Goal: Transaction & Acquisition: Book appointment/travel/reservation

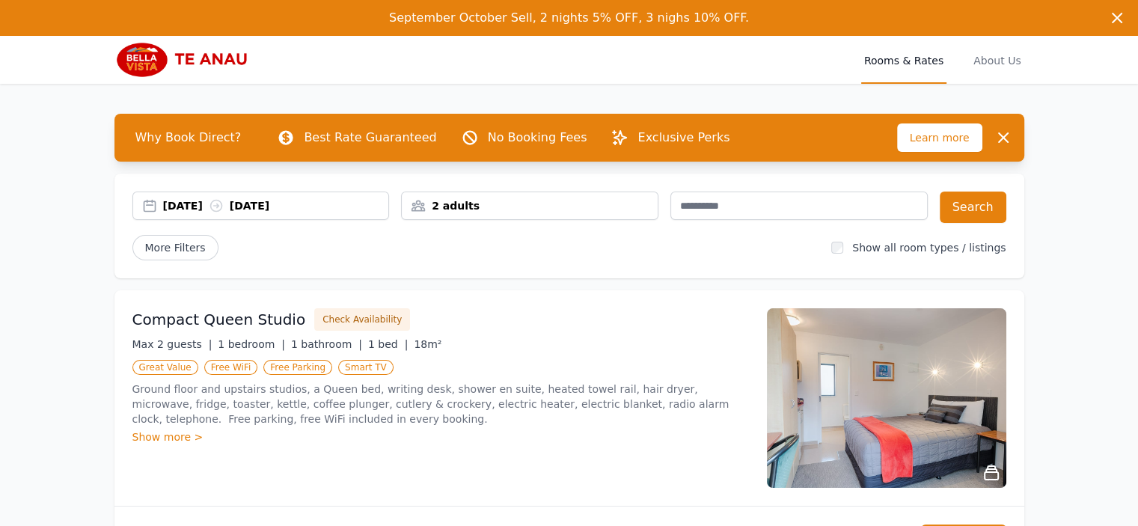
click at [156, 215] on div "[DATE] [DATE]" at bounding box center [260, 205] width 257 height 28
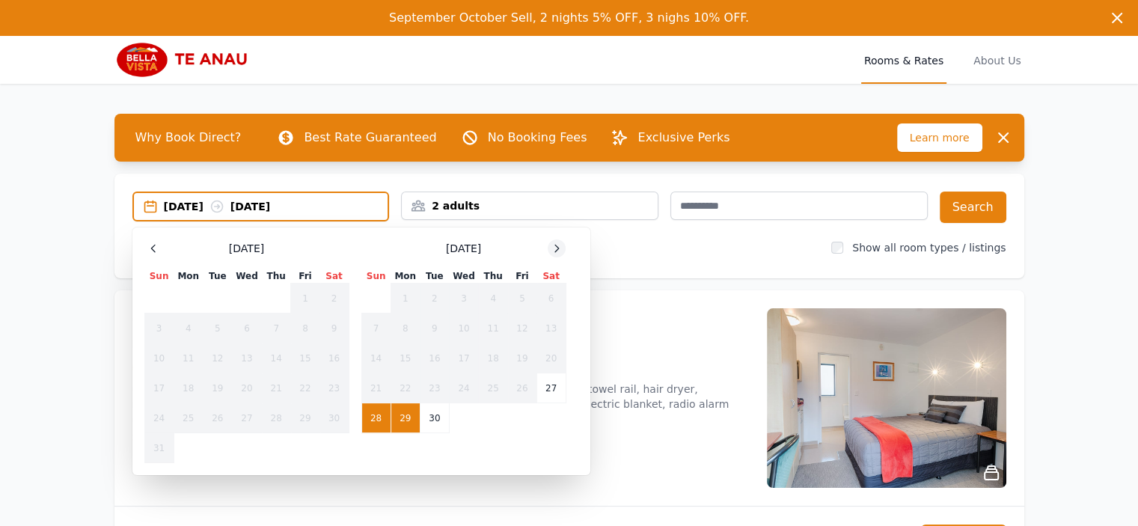
click at [557, 244] on icon at bounding box center [556, 248] width 12 height 12
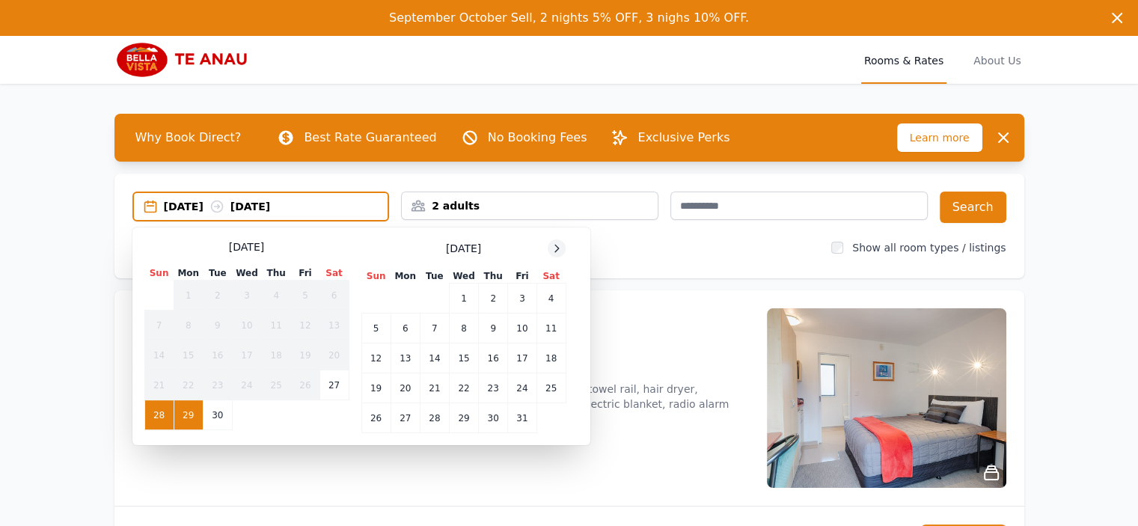
click at [557, 244] on icon at bounding box center [556, 248] width 12 height 12
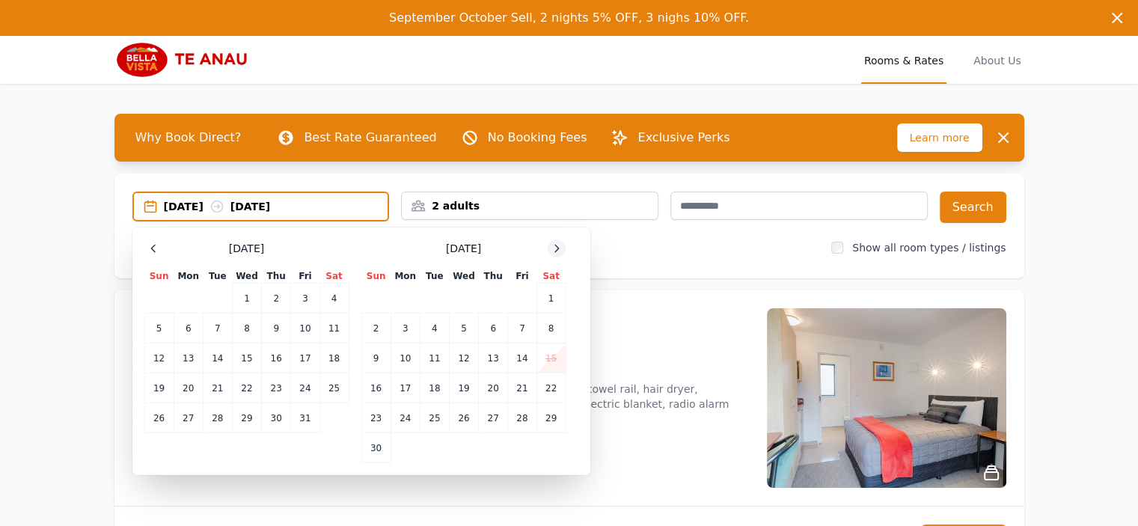
click at [557, 244] on icon at bounding box center [556, 248] width 12 height 12
click at [384, 420] on td "28" at bounding box center [375, 418] width 29 height 30
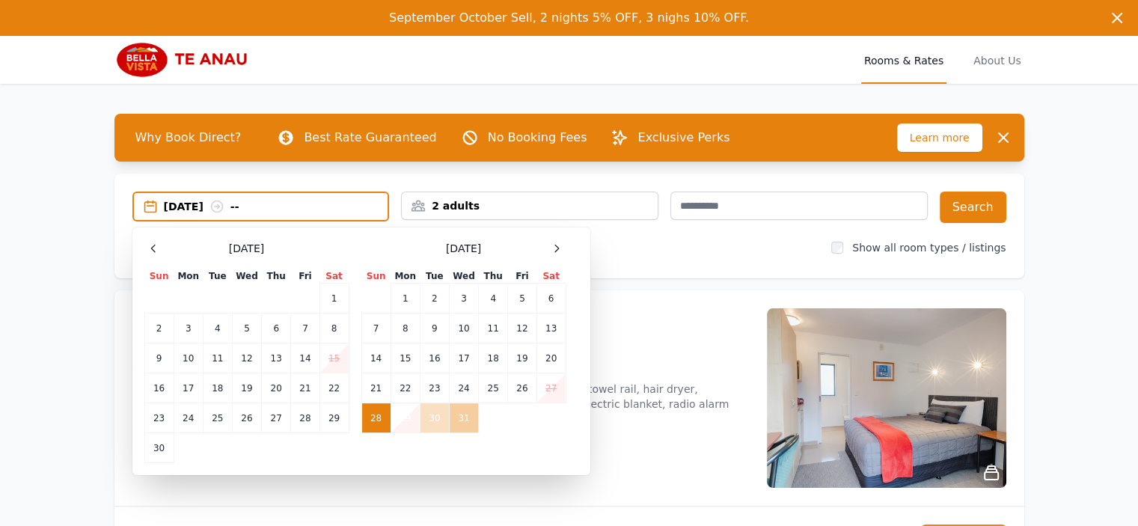
click at [451, 422] on td "31" at bounding box center [463, 418] width 29 height 30
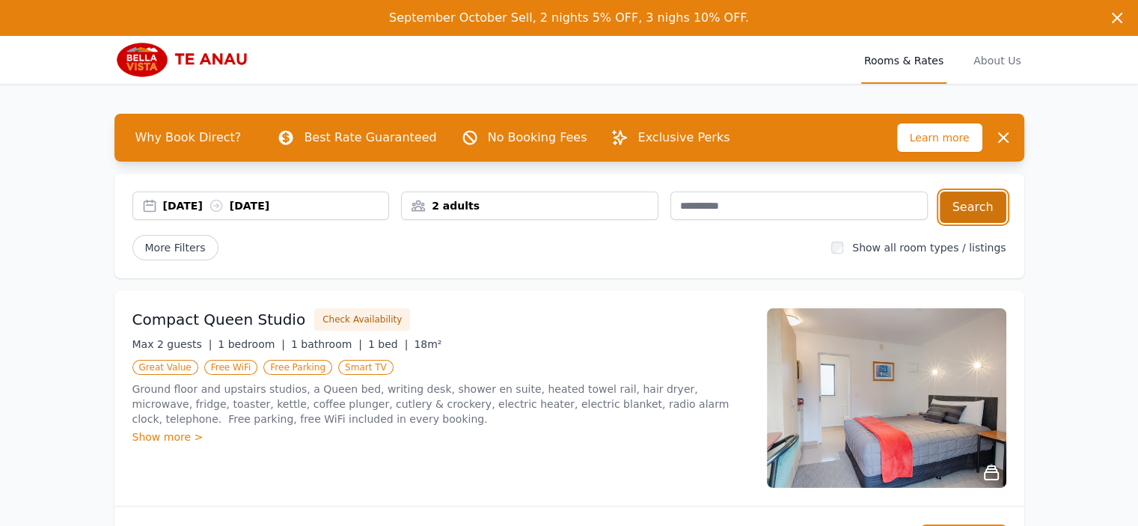
click at [975, 212] on button "Search" at bounding box center [972, 206] width 67 height 31
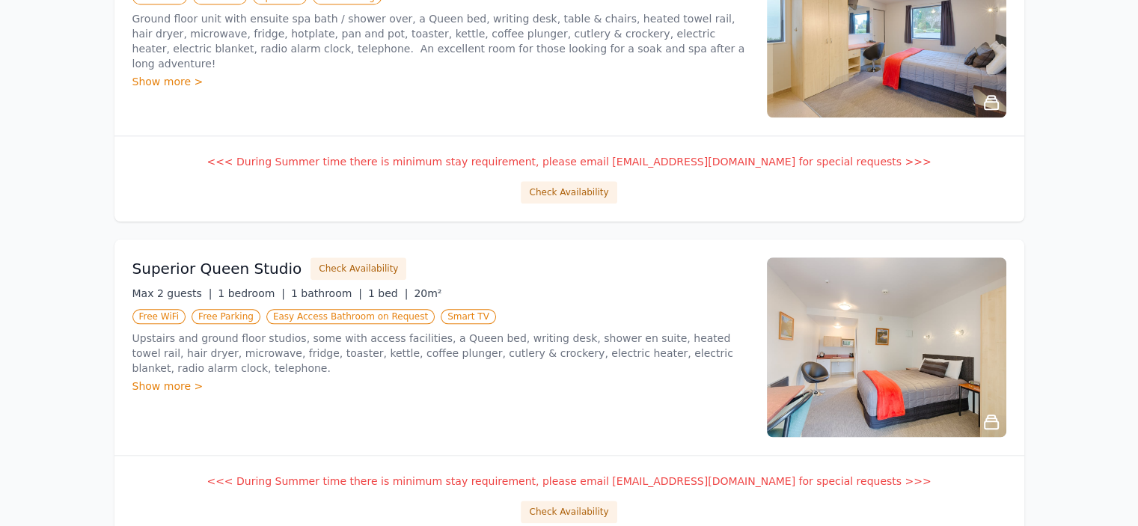
scroll to position [1705, 0]
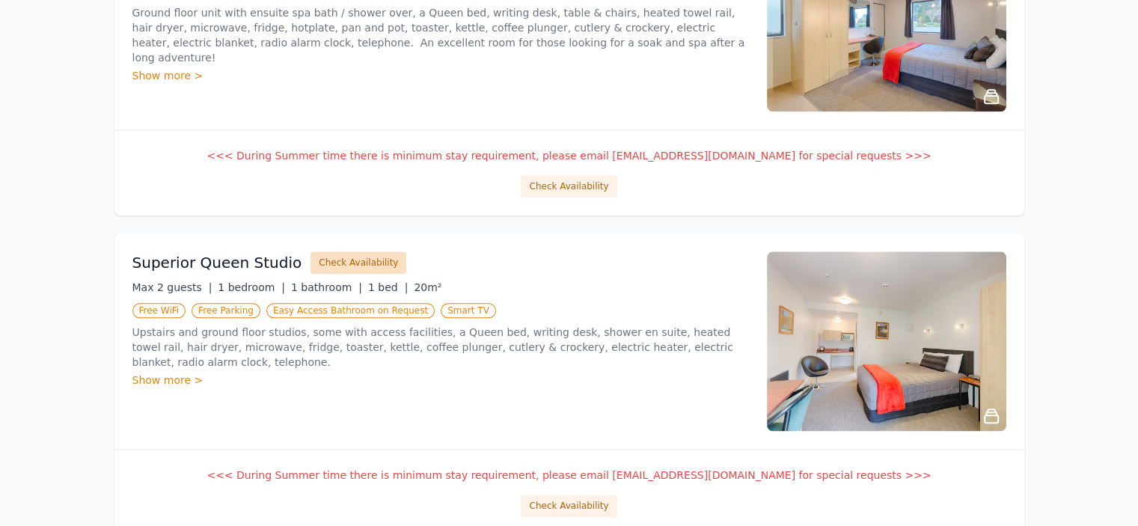
click at [361, 257] on button "Check Availability" at bounding box center [358, 262] width 96 height 22
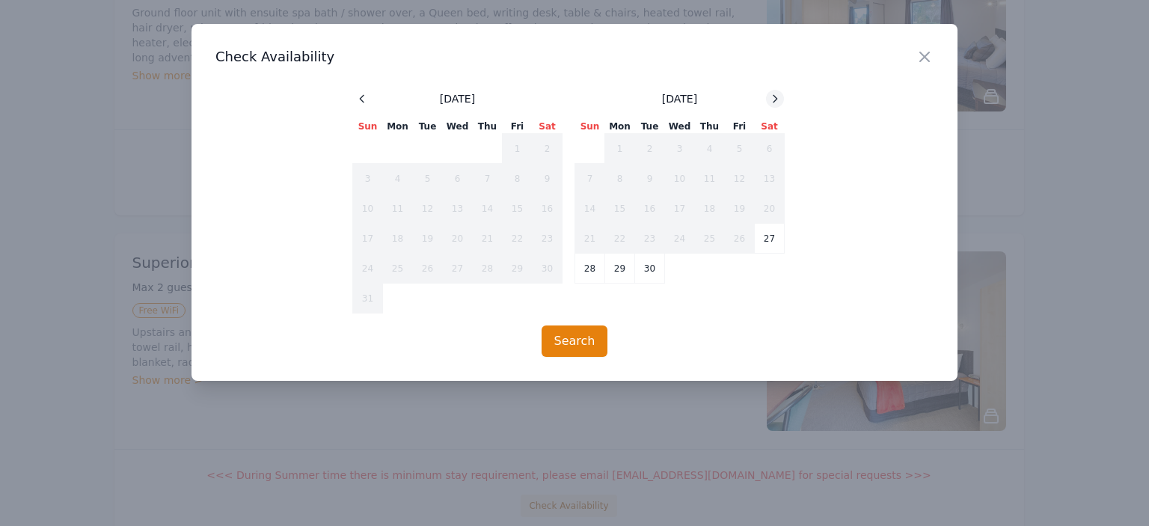
click at [775, 94] on icon at bounding box center [775, 99] width 12 height 12
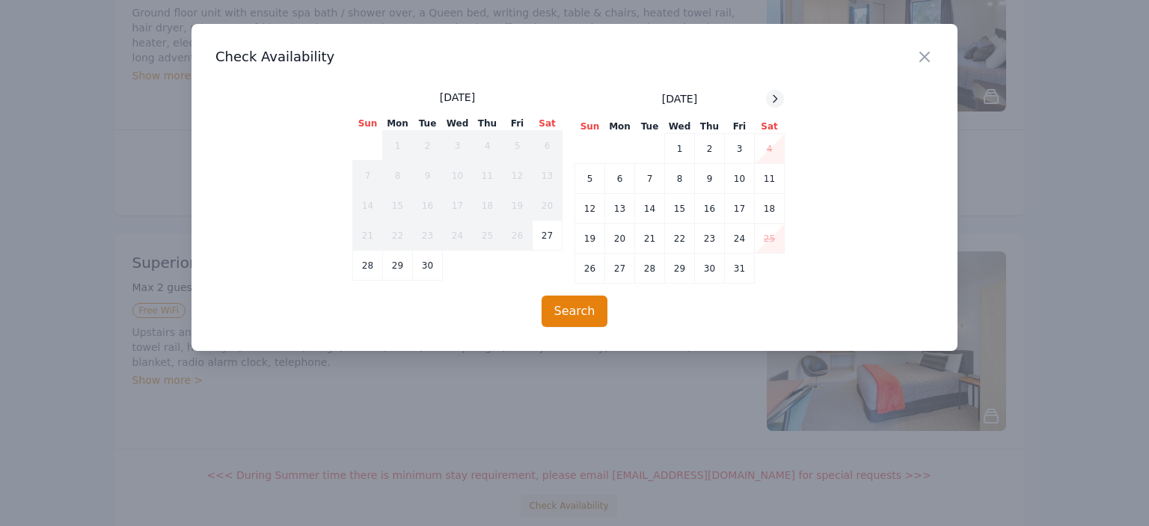
click at [775, 94] on icon at bounding box center [775, 99] width 12 height 12
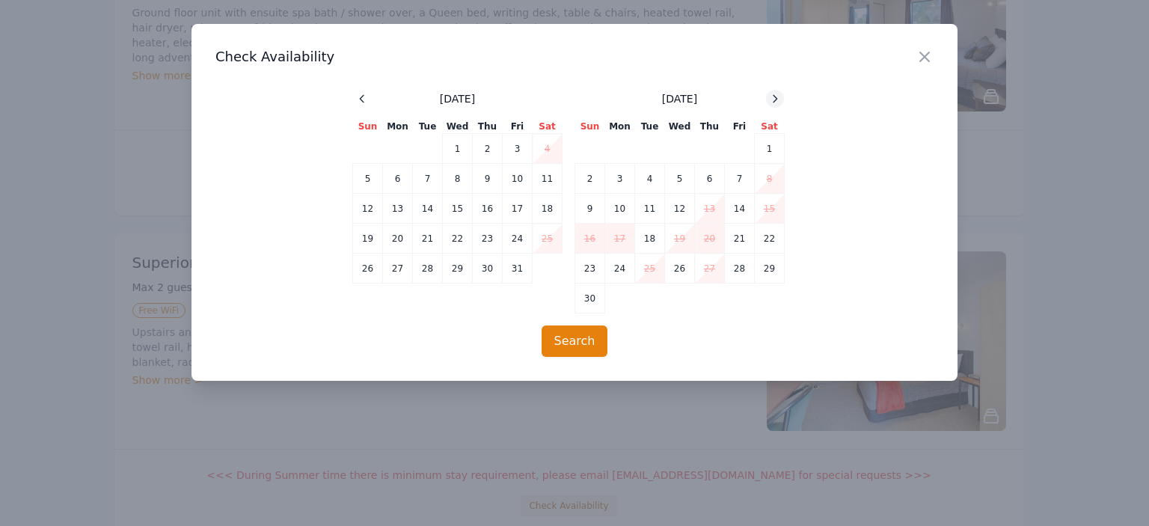
click at [775, 94] on icon at bounding box center [775, 99] width 12 height 12
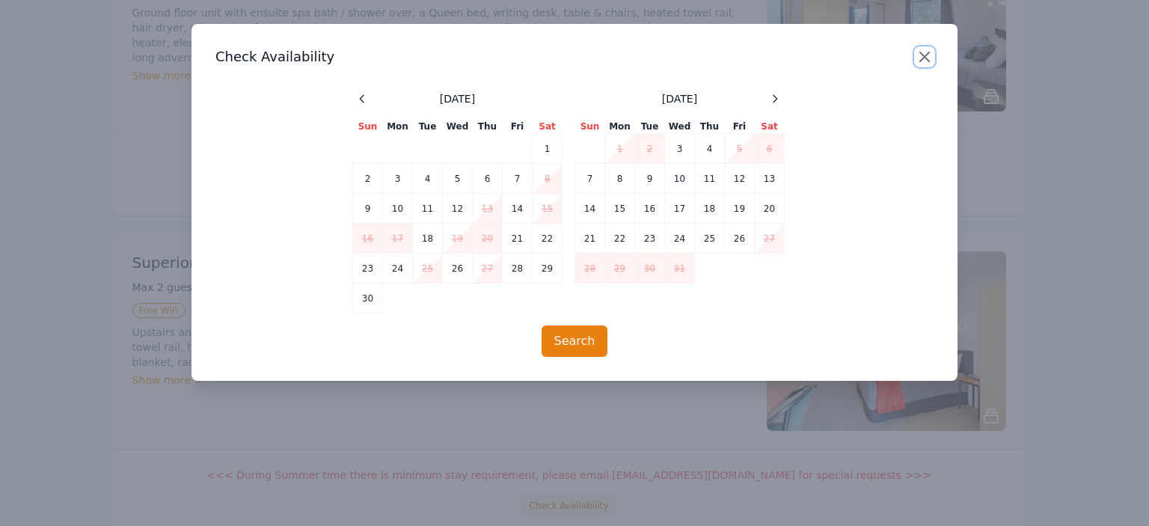
click at [918, 53] on icon "button" at bounding box center [924, 57] width 18 height 18
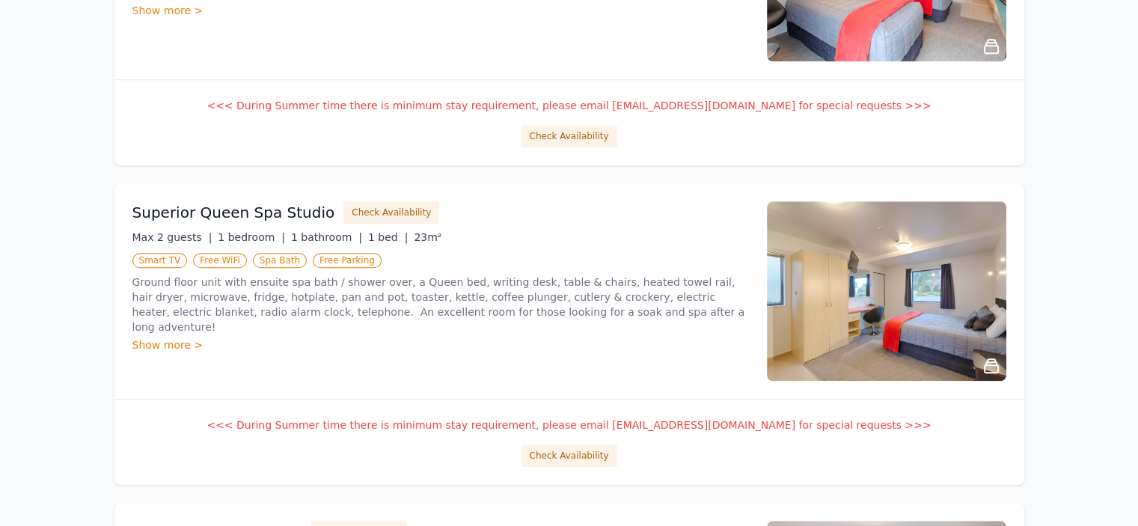
scroll to position [1427, 0]
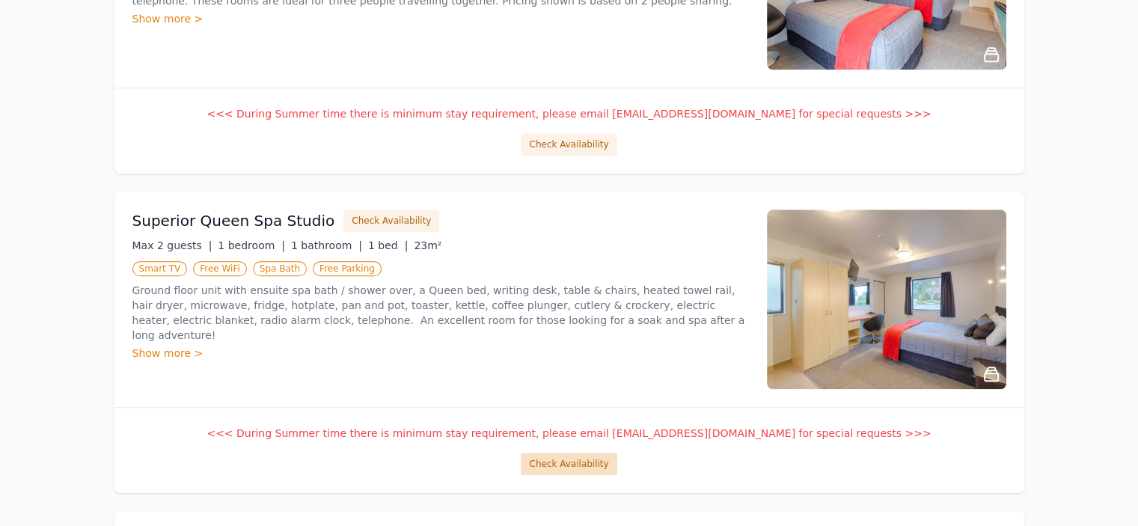
click at [598, 453] on button "Check Availability" at bounding box center [569, 464] width 96 height 22
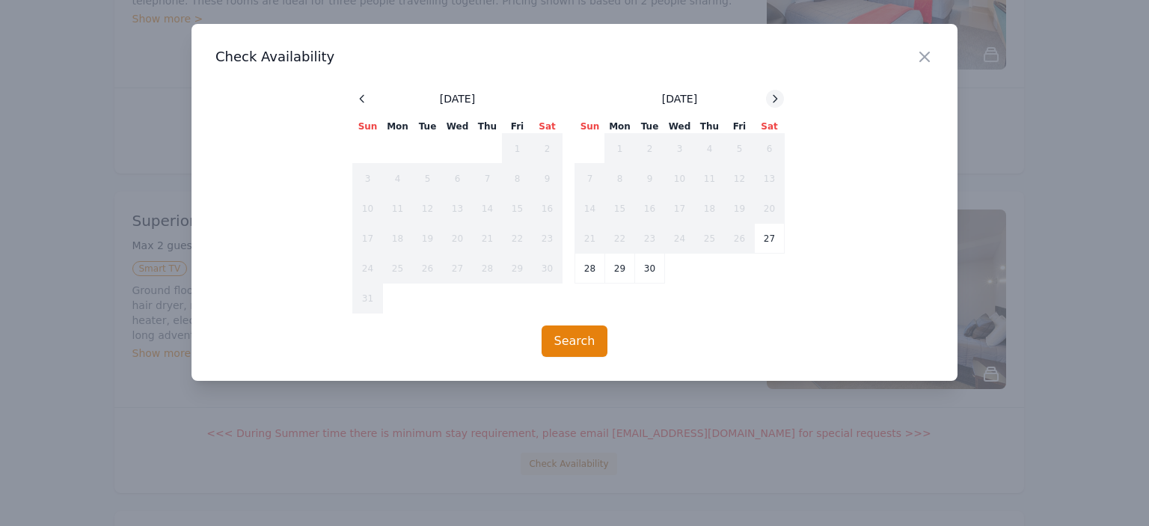
click at [775, 94] on icon at bounding box center [775, 99] width 12 height 12
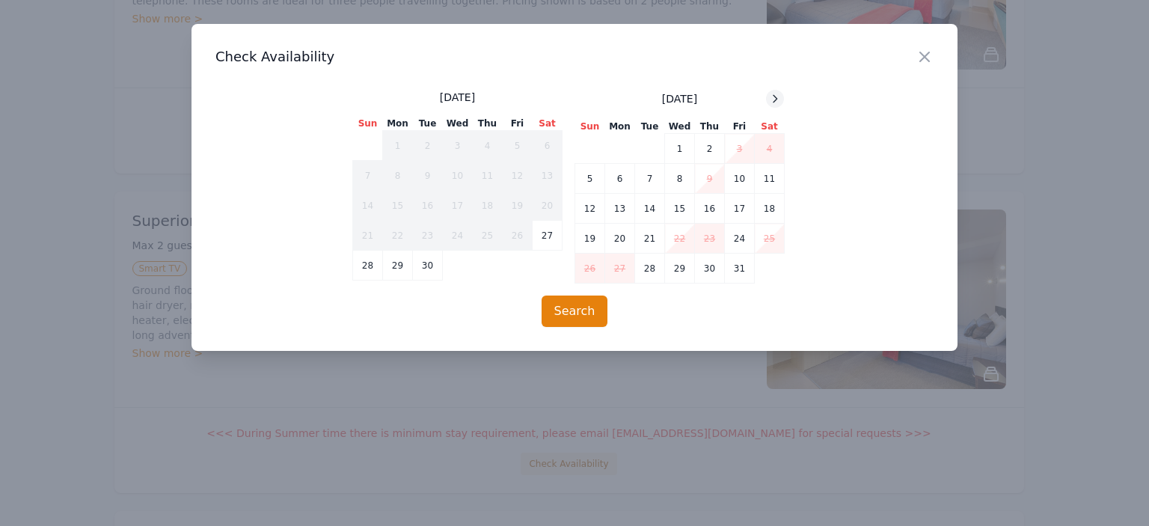
click at [775, 94] on icon at bounding box center [775, 99] width 12 height 12
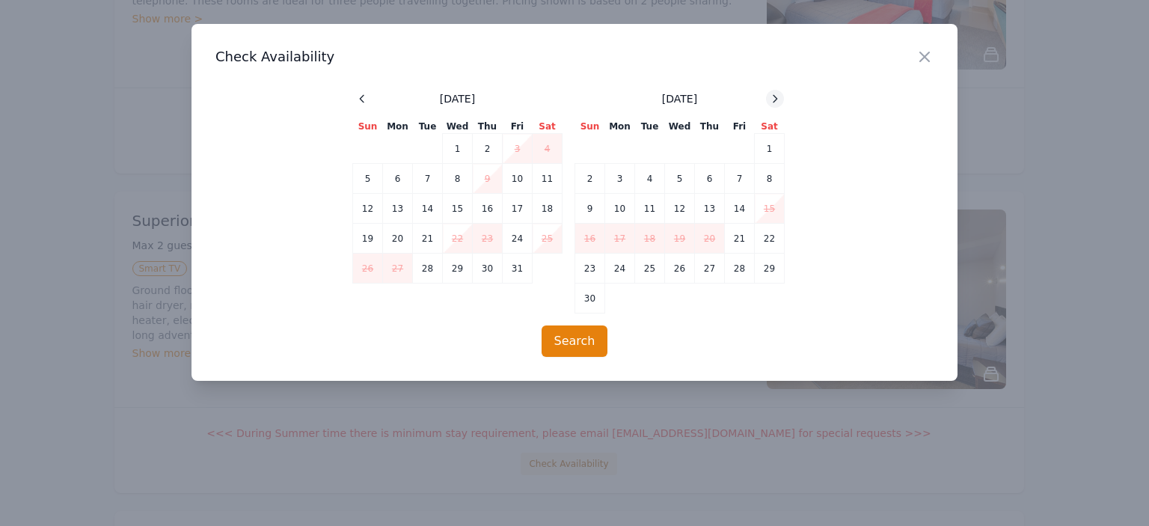
click at [775, 94] on icon at bounding box center [775, 99] width 12 height 12
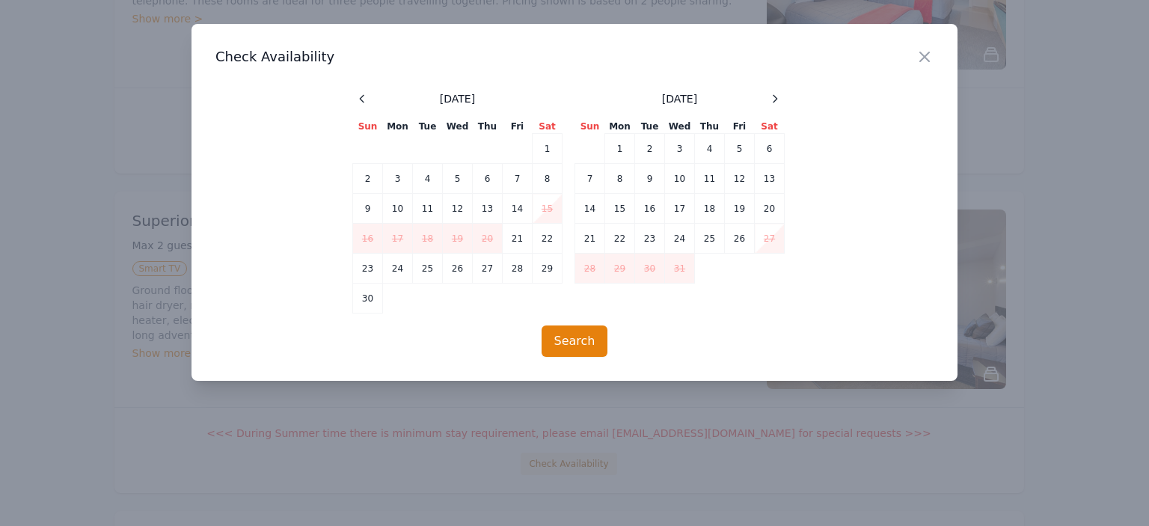
click at [1095, 147] on div at bounding box center [574, 263] width 1149 height 526
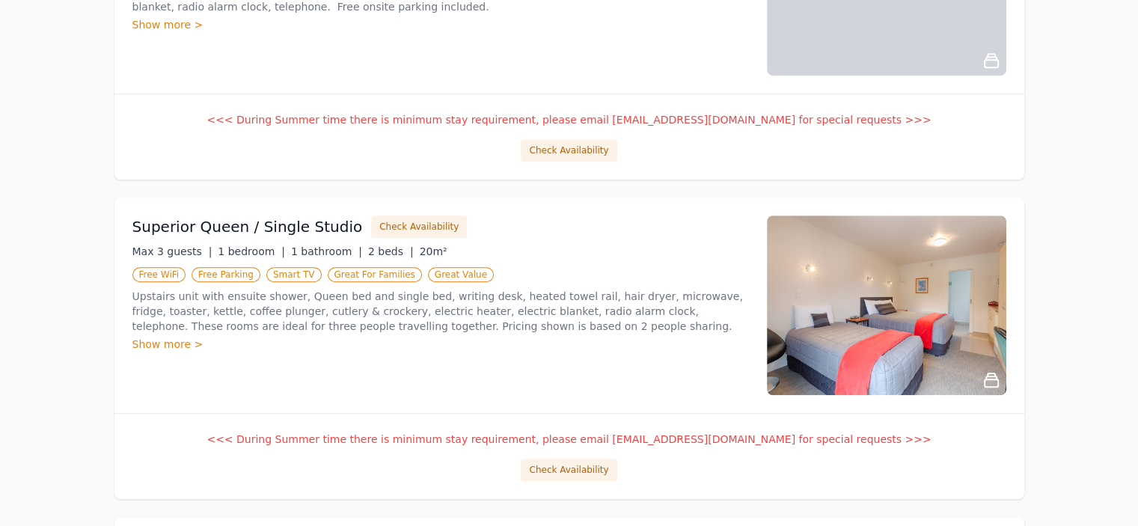
scroll to position [1099, 0]
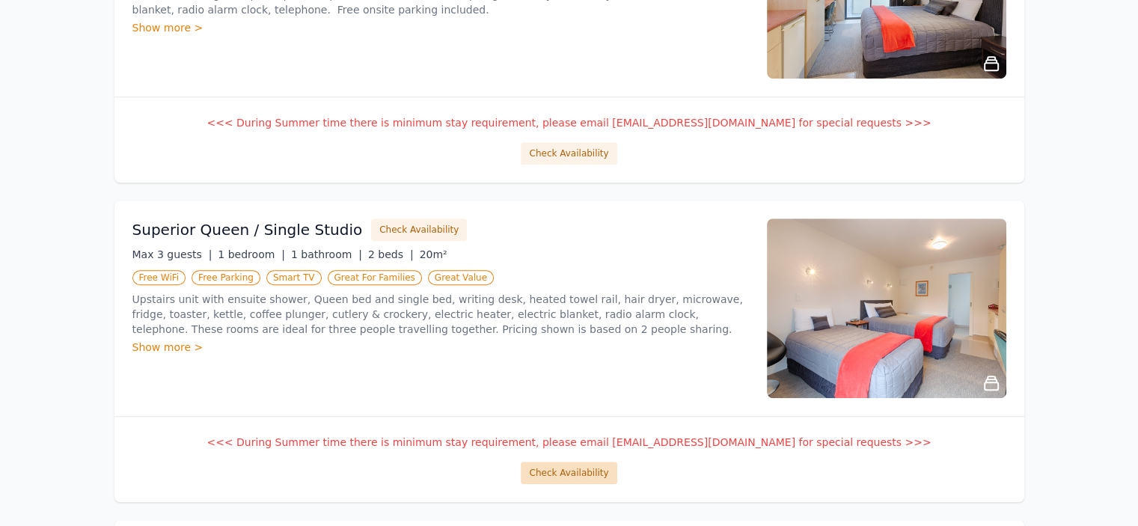
click at [568, 466] on button "Check Availability" at bounding box center [569, 472] width 96 height 22
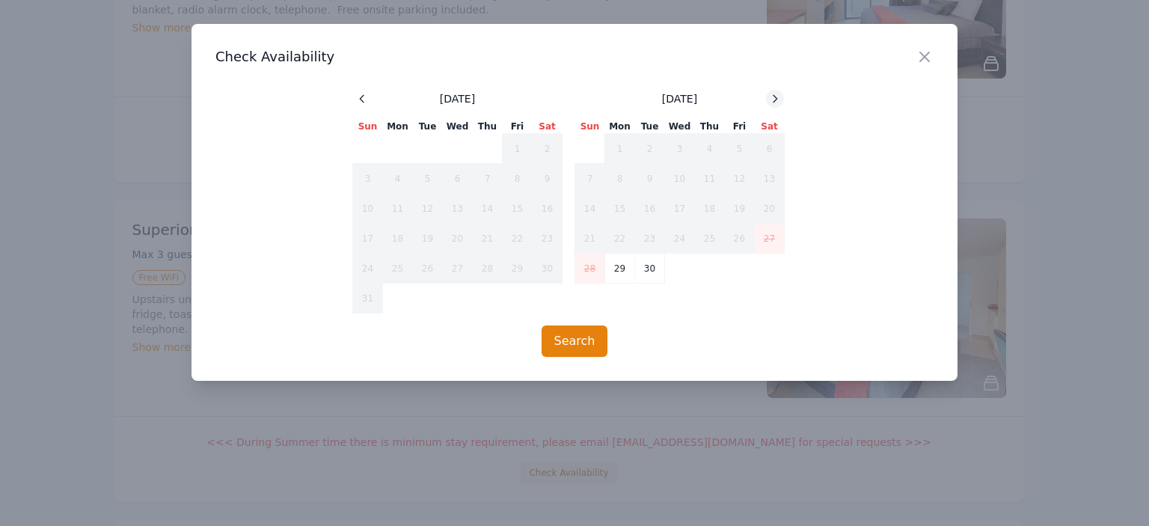
click at [766, 101] on div at bounding box center [775, 99] width 18 height 18
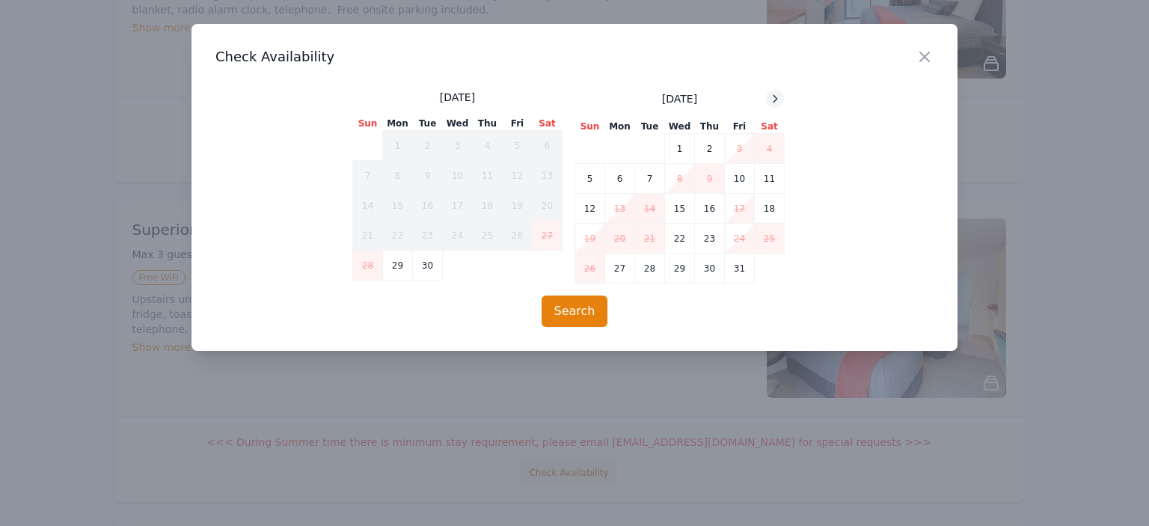
click at [766, 101] on div at bounding box center [775, 99] width 18 height 18
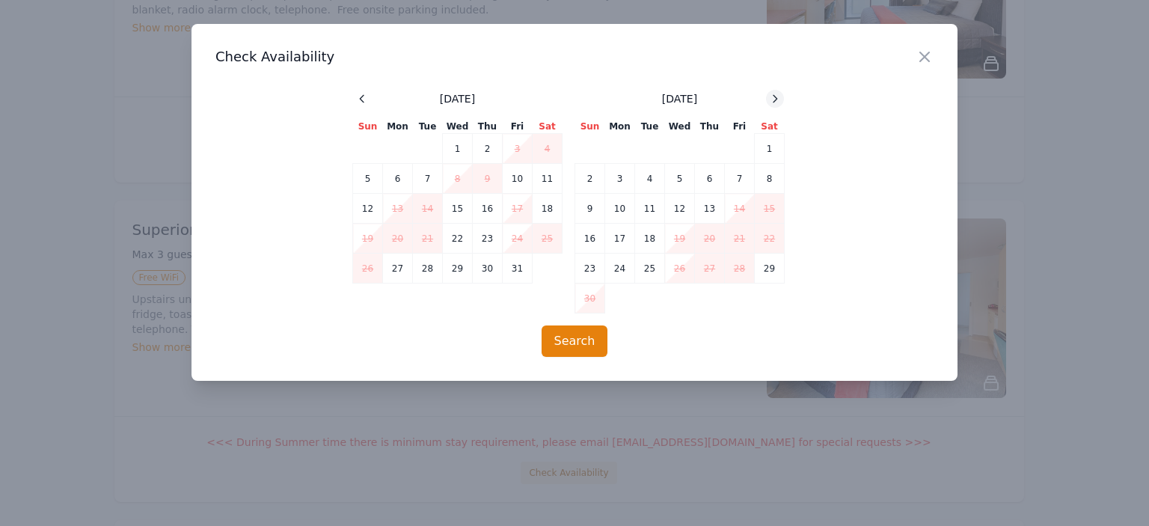
click at [772, 101] on icon at bounding box center [775, 99] width 12 height 12
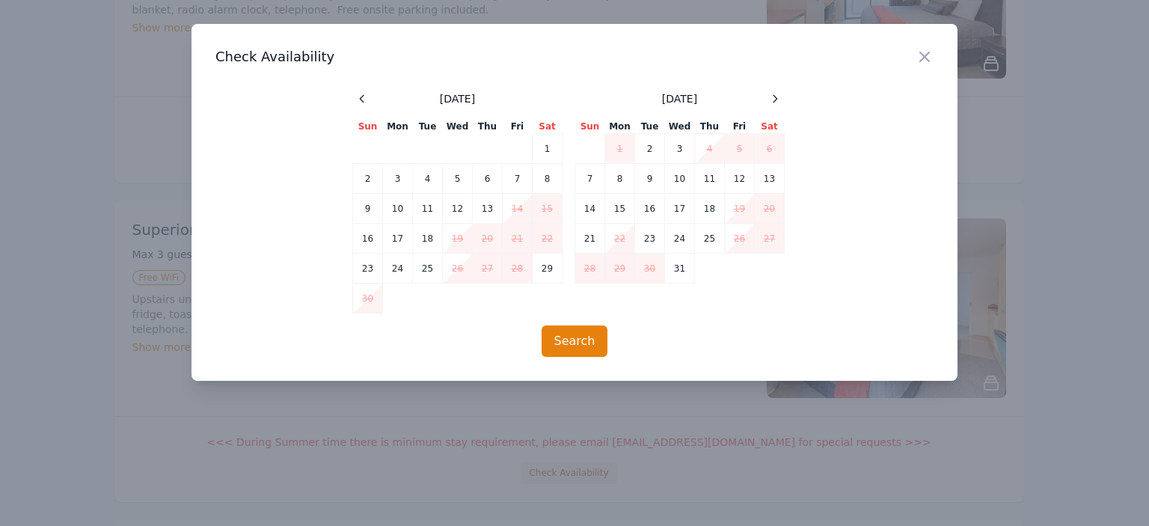
click at [1053, 228] on div at bounding box center [574, 263] width 1149 height 526
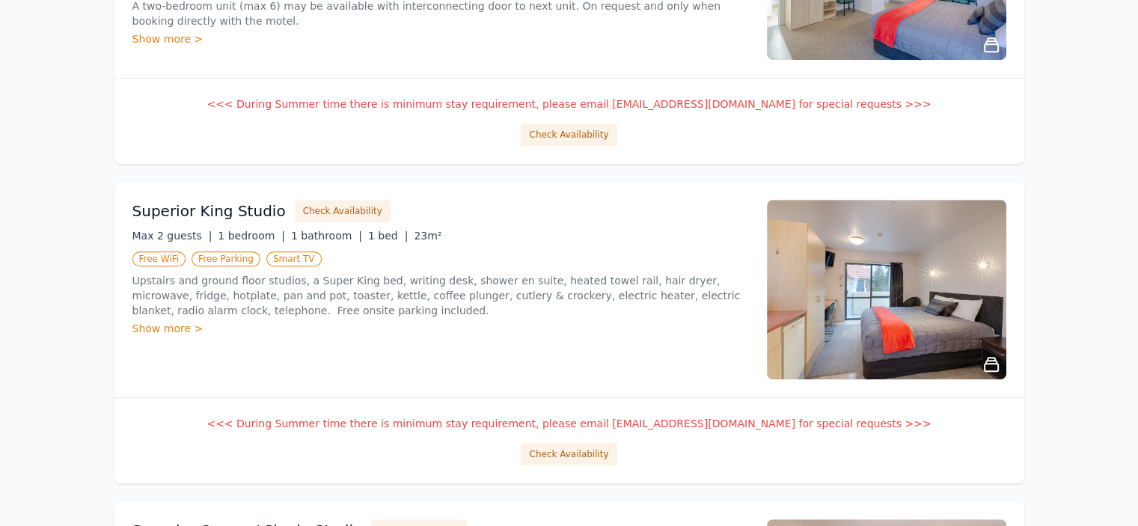
scroll to position [795, 0]
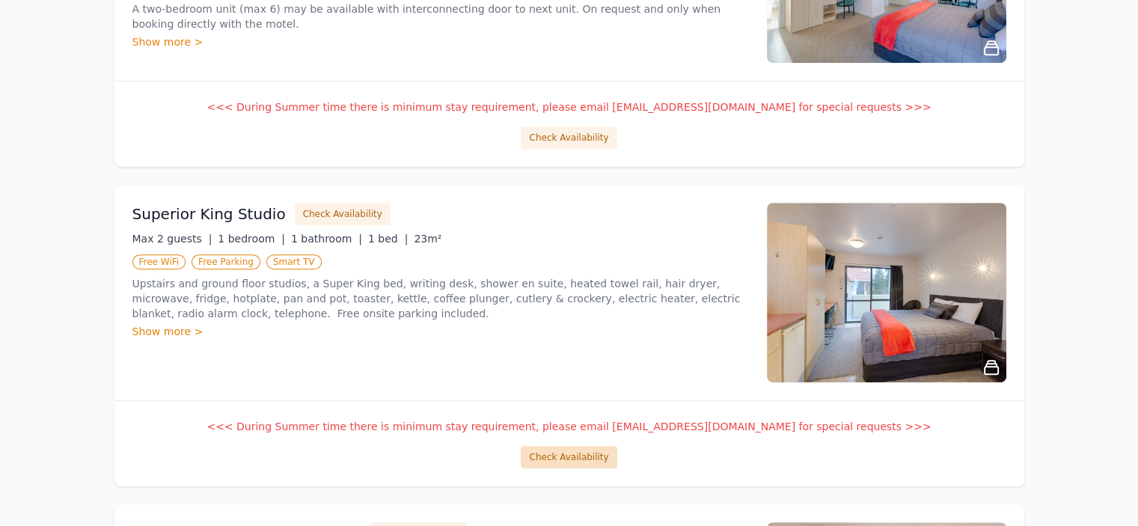
click at [577, 453] on button "Check Availability" at bounding box center [569, 457] width 96 height 22
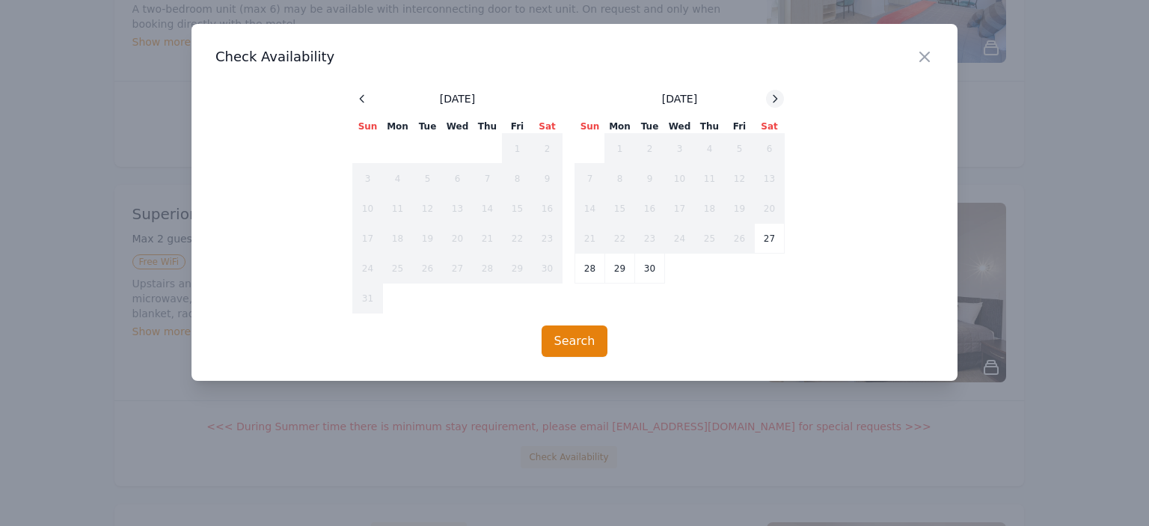
click at [767, 96] on div at bounding box center [775, 99] width 18 height 18
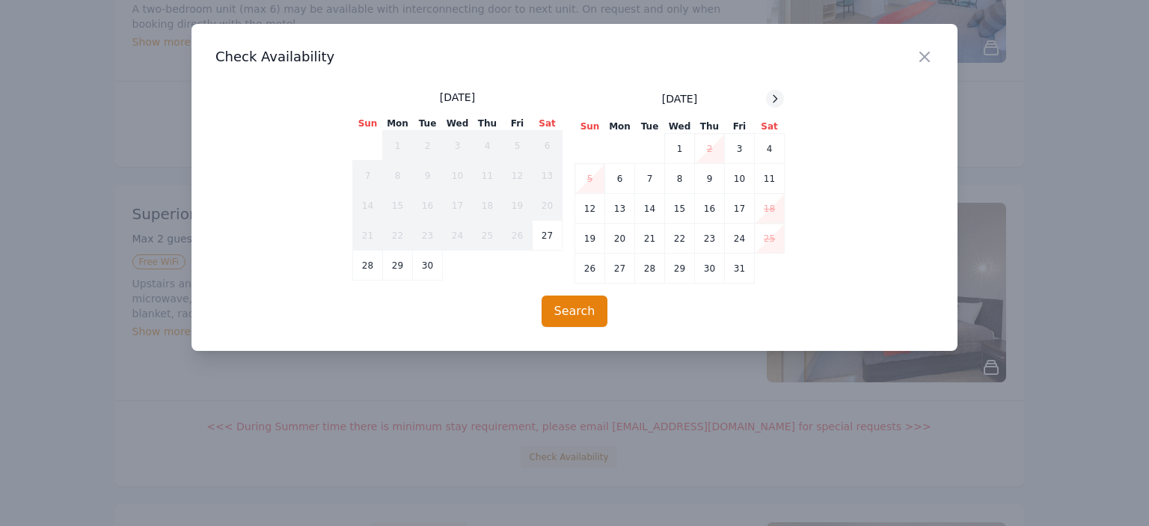
click at [767, 96] on div at bounding box center [775, 99] width 18 height 18
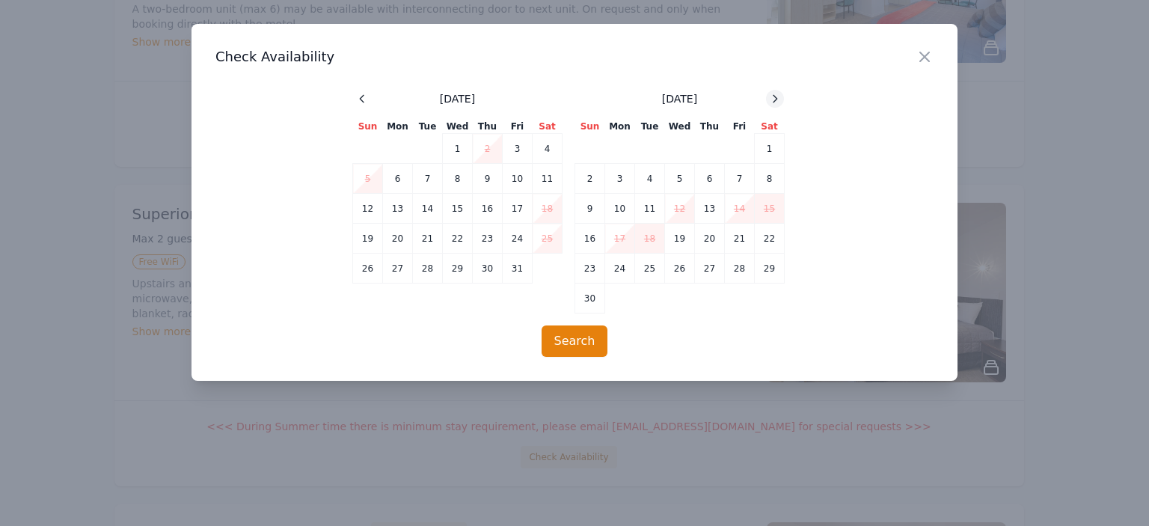
click at [767, 96] on div at bounding box center [775, 99] width 18 height 18
click at [1017, 212] on div at bounding box center [574, 263] width 1149 height 526
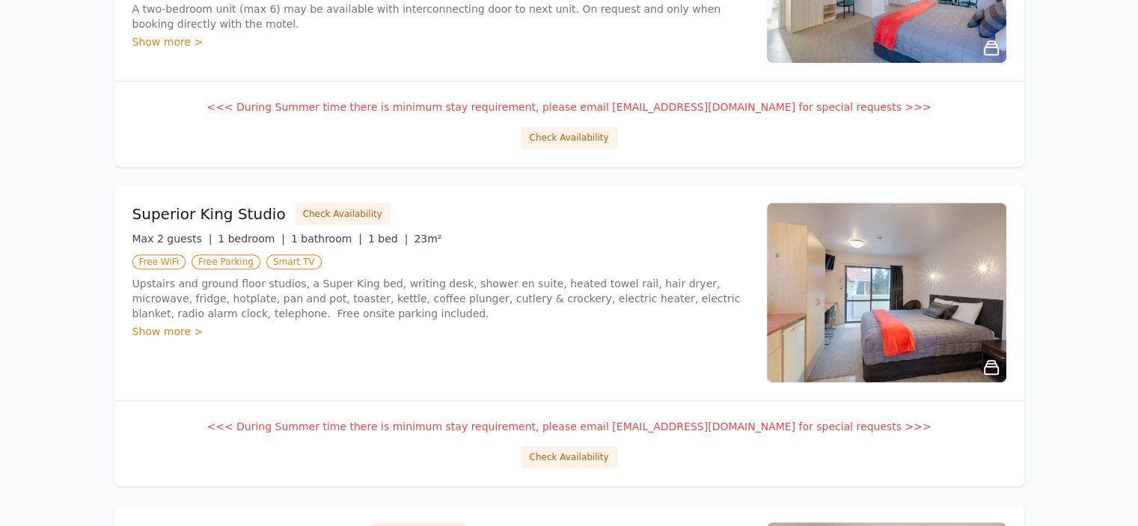
drag, startPoint x: 1120, startPoint y: 225, endPoint x: 1143, endPoint y: 233, distance: 24.4
click at [1137, 233] on html "September October Sell, 2 nights 5% OFF, 3 nighs 10% OFF. September October Sel…" at bounding box center [569, 428] width 1138 height 2446
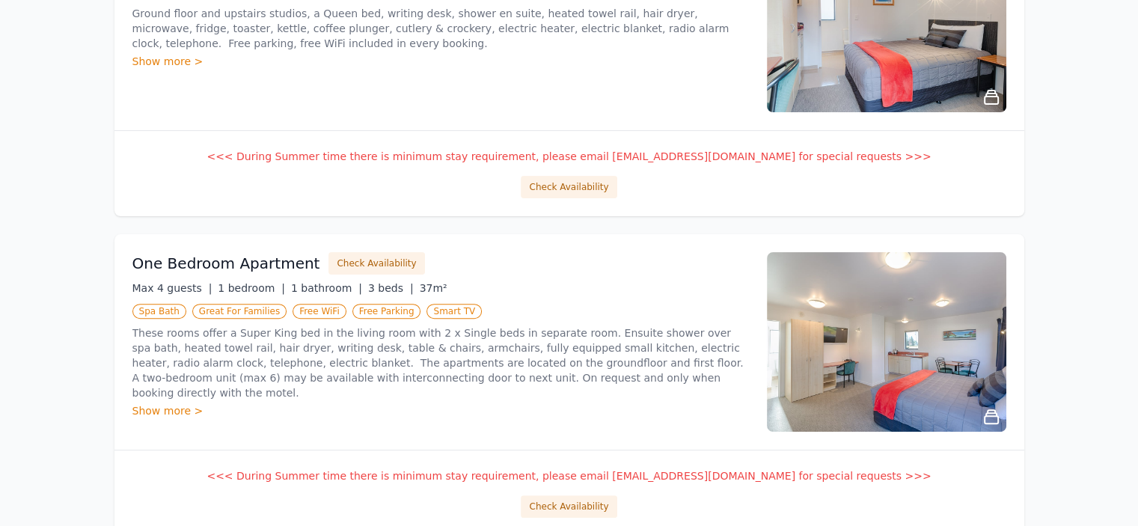
scroll to position [441, 0]
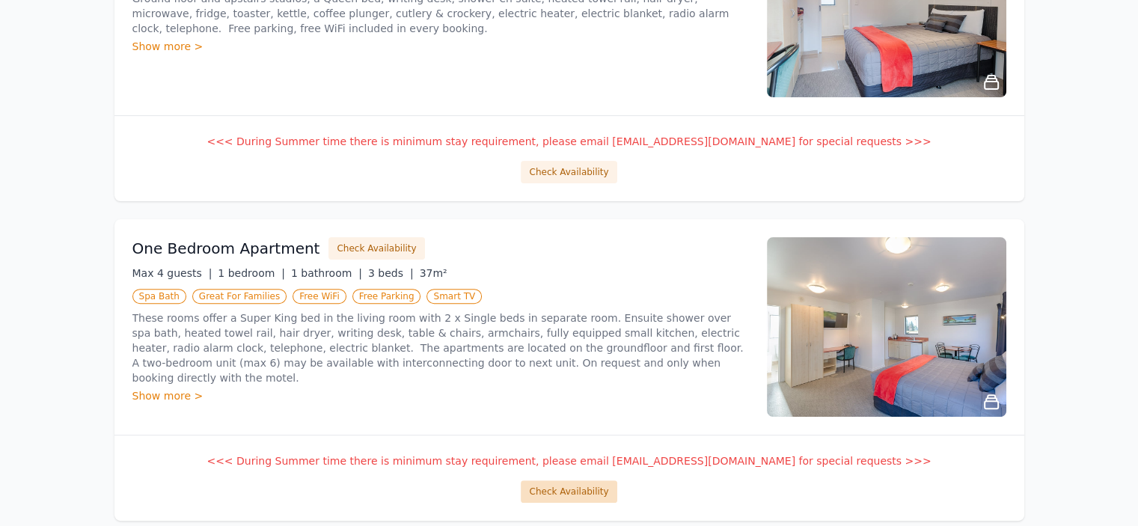
click at [604, 485] on button "Check Availability" at bounding box center [569, 491] width 96 height 22
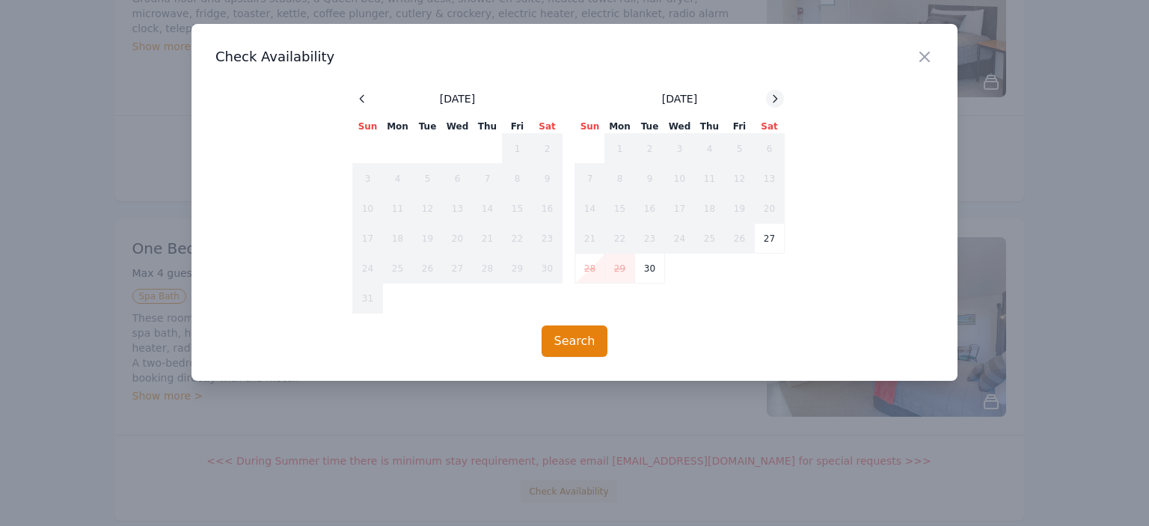
click at [773, 96] on icon at bounding box center [775, 99] width 12 height 12
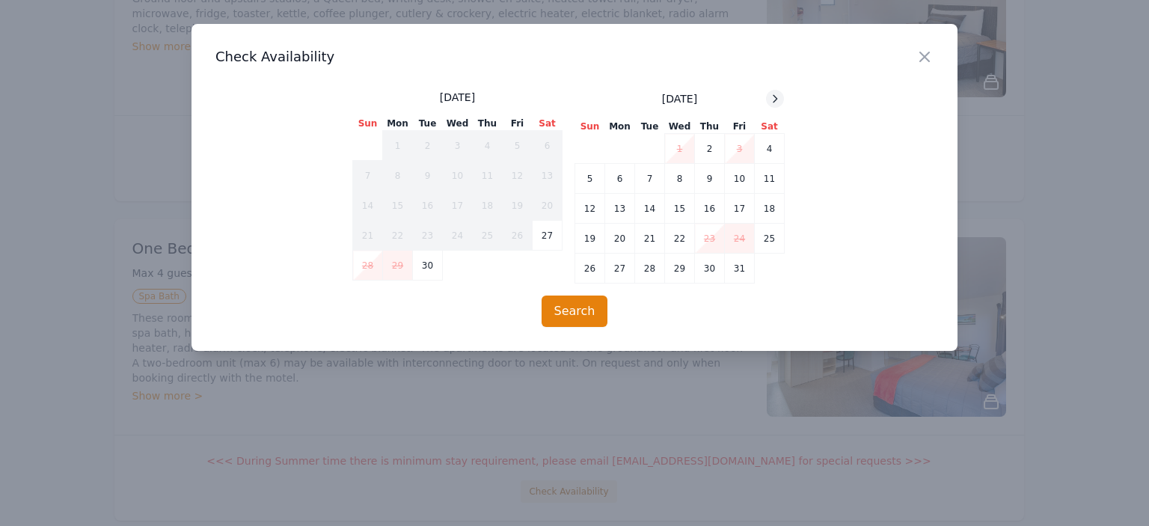
click at [773, 96] on icon at bounding box center [775, 99] width 12 height 12
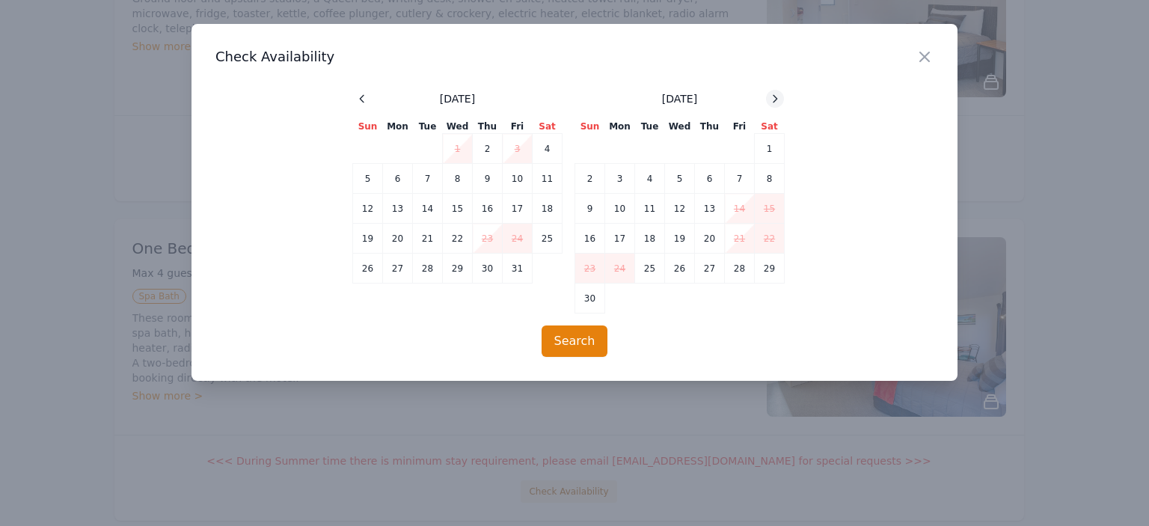
click at [773, 96] on icon at bounding box center [775, 99] width 12 height 12
click at [1053, 216] on div at bounding box center [574, 263] width 1149 height 526
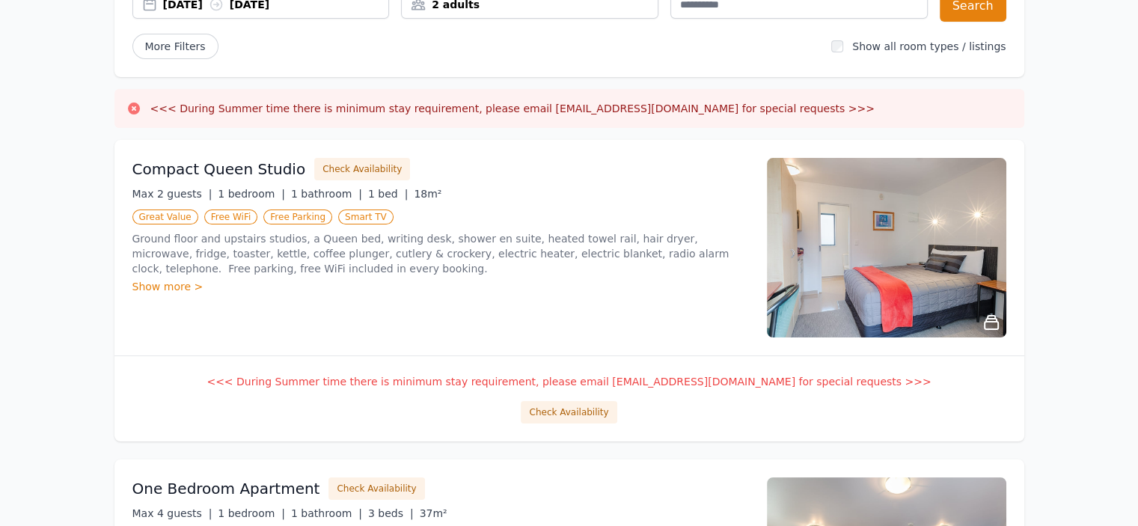
scroll to position [196, 0]
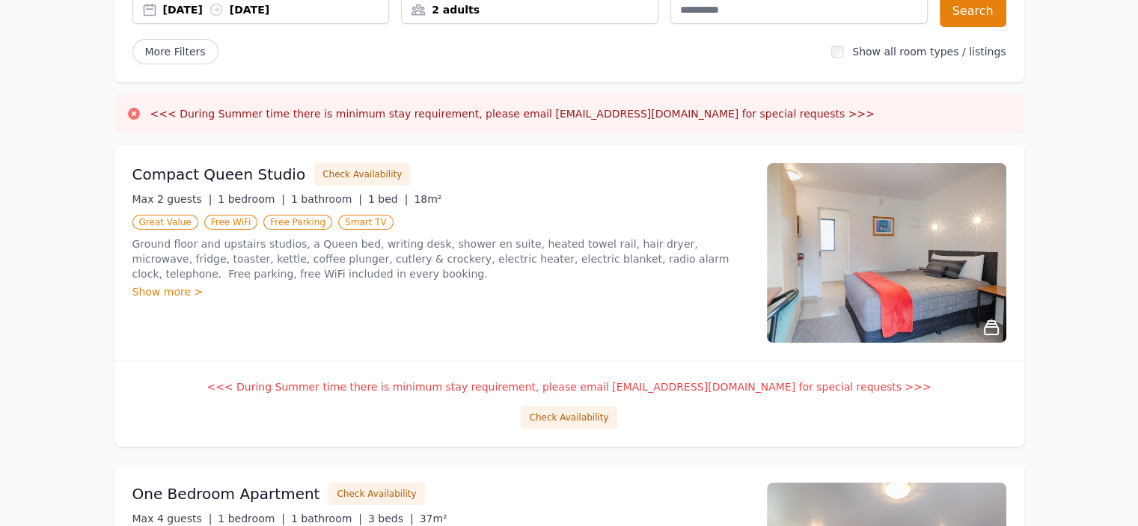
click at [579, 431] on div "<<< During Summer time there is minimum stay requirement, please email [EMAIL_A…" at bounding box center [569, 404] width 910 height 86
click at [577, 408] on button "Check Availability" at bounding box center [569, 417] width 96 height 22
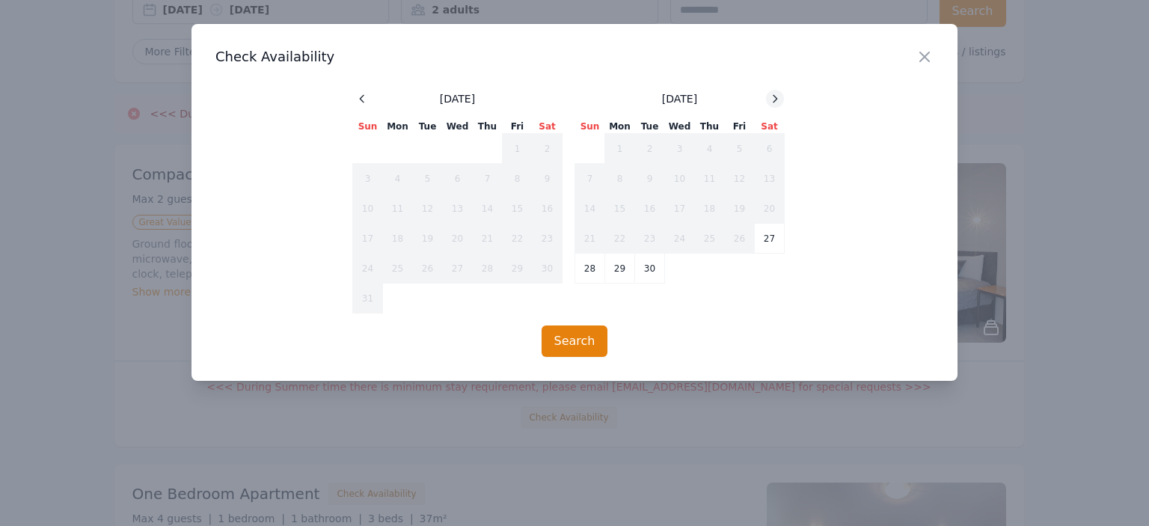
click at [775, 93] on icon at bounding box center [775, 99] width 12 height 12
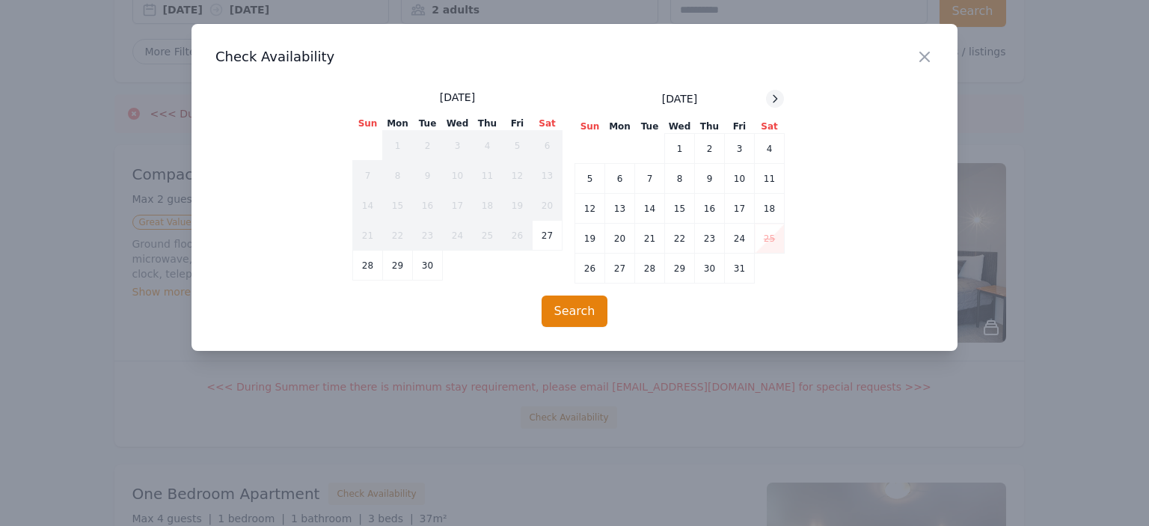
click at [775, 93] on icon at bounding box center [775, 99] width 12 height 12
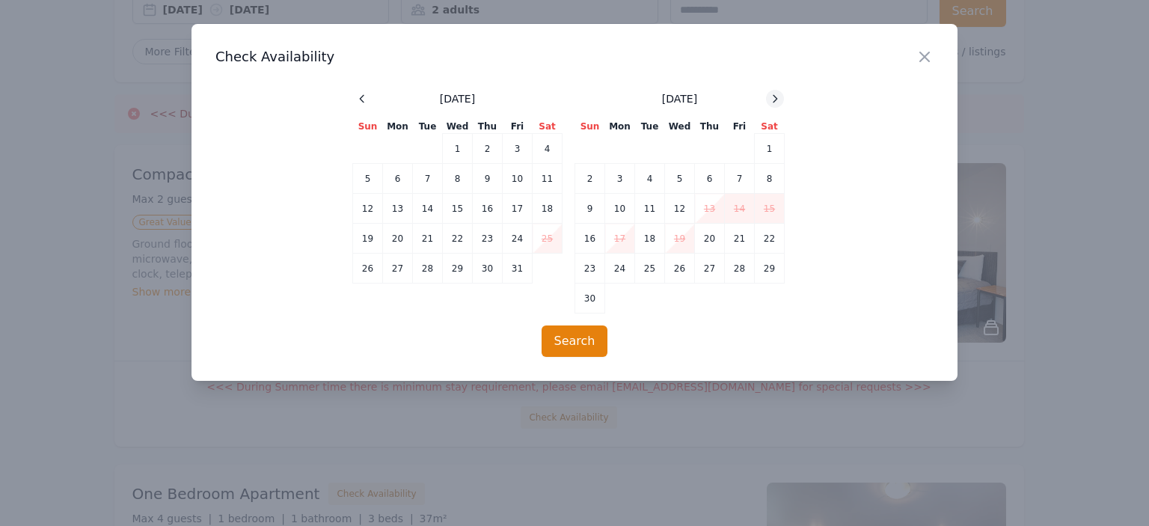
click at [775, 93] on icon at bounding box center [775, 99] width 12 height 12
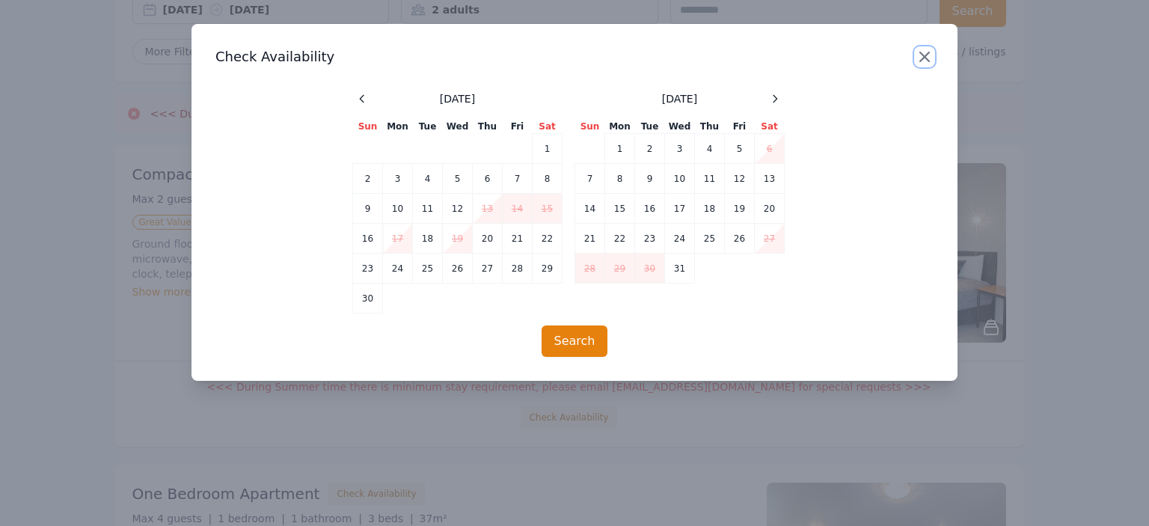
click at [924, 51] on icon "button" at bounding box center [924, 57] width 18 height 18
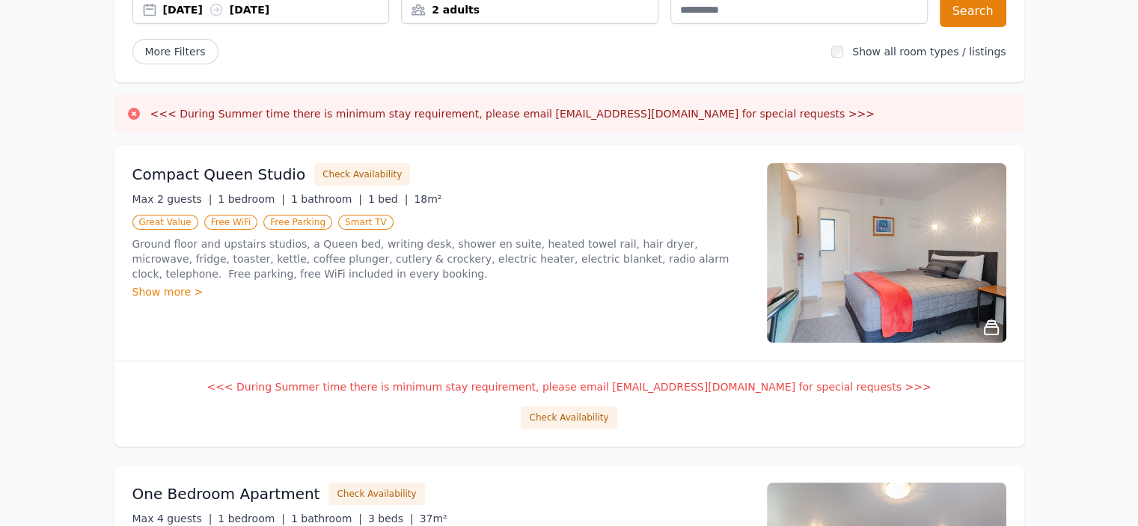
scroll to position [0, 0]
